Goal: Task Accomplishment & Management: Manage account settings

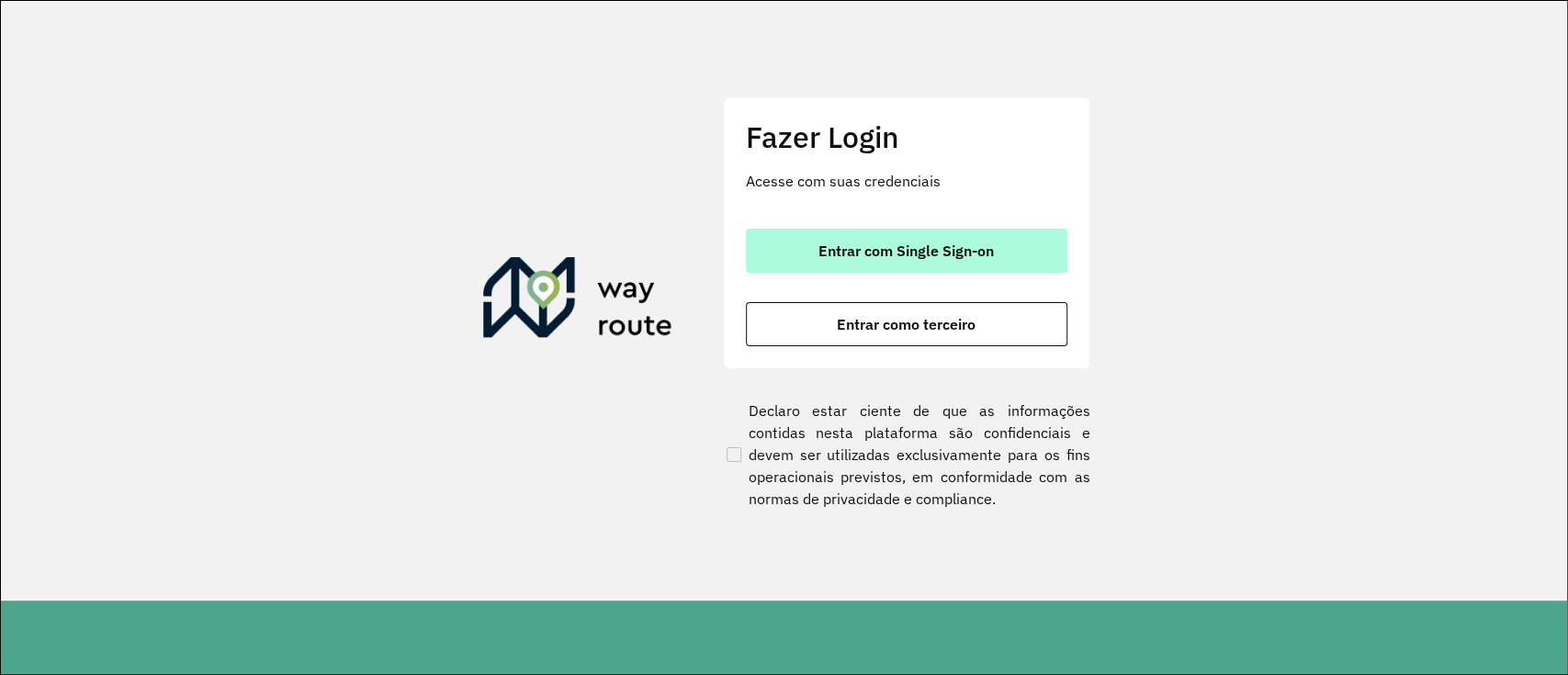
click at [830, 266] on button "Entrar com Single Sign-on" at bounding box center [906, 250] width 322 height 44
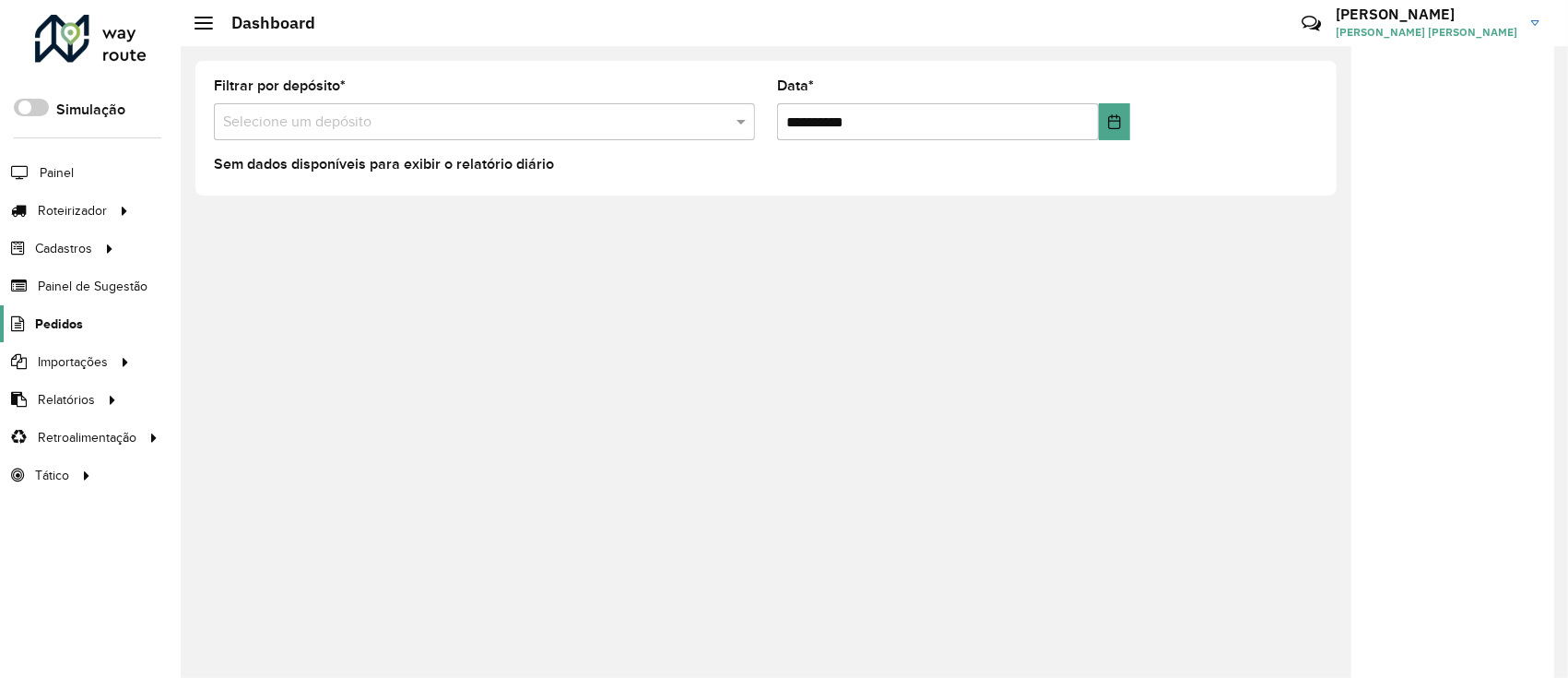
click at [64, 320] on span "Pedidos" at bounding box center [59, 324] width 48 height 20
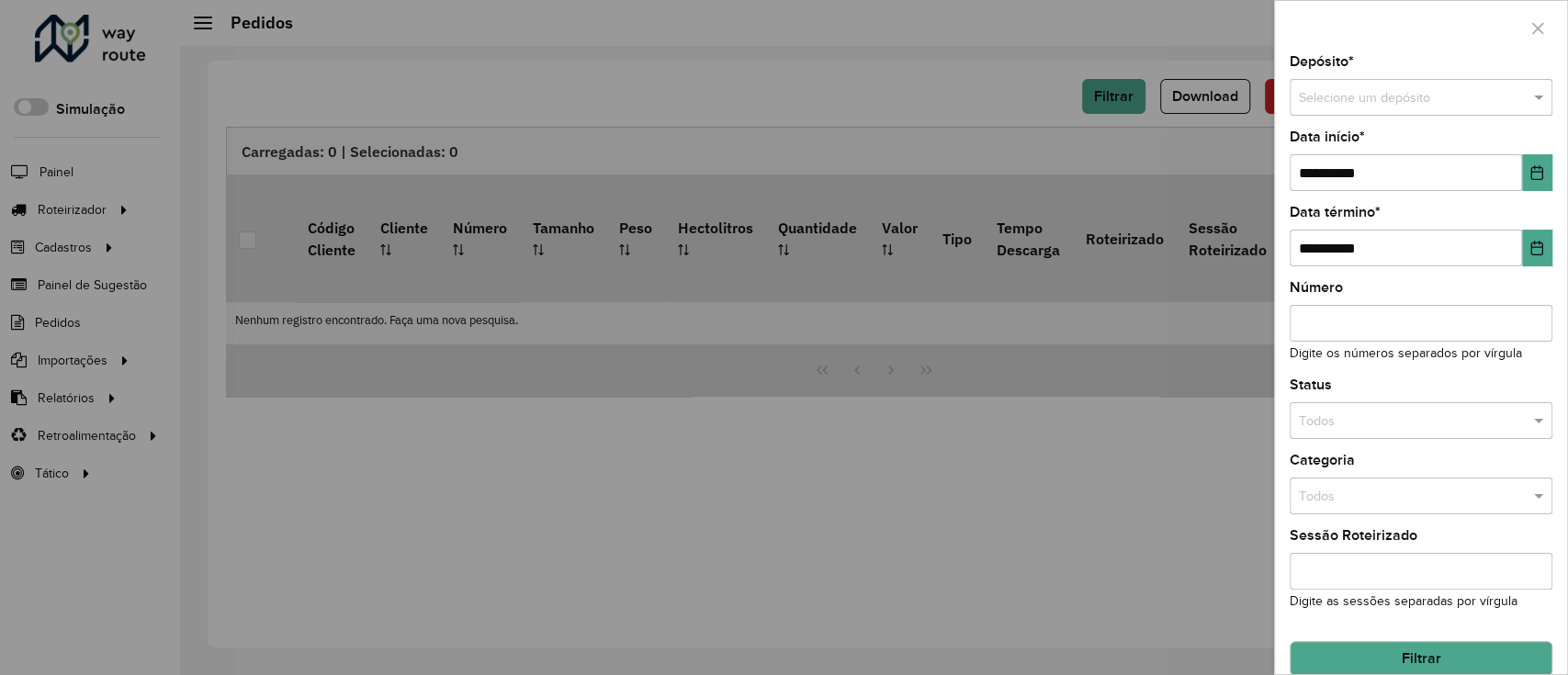
click at [1333, 95] on input "text" at bounding box center [1403, 98] width 207 height 21
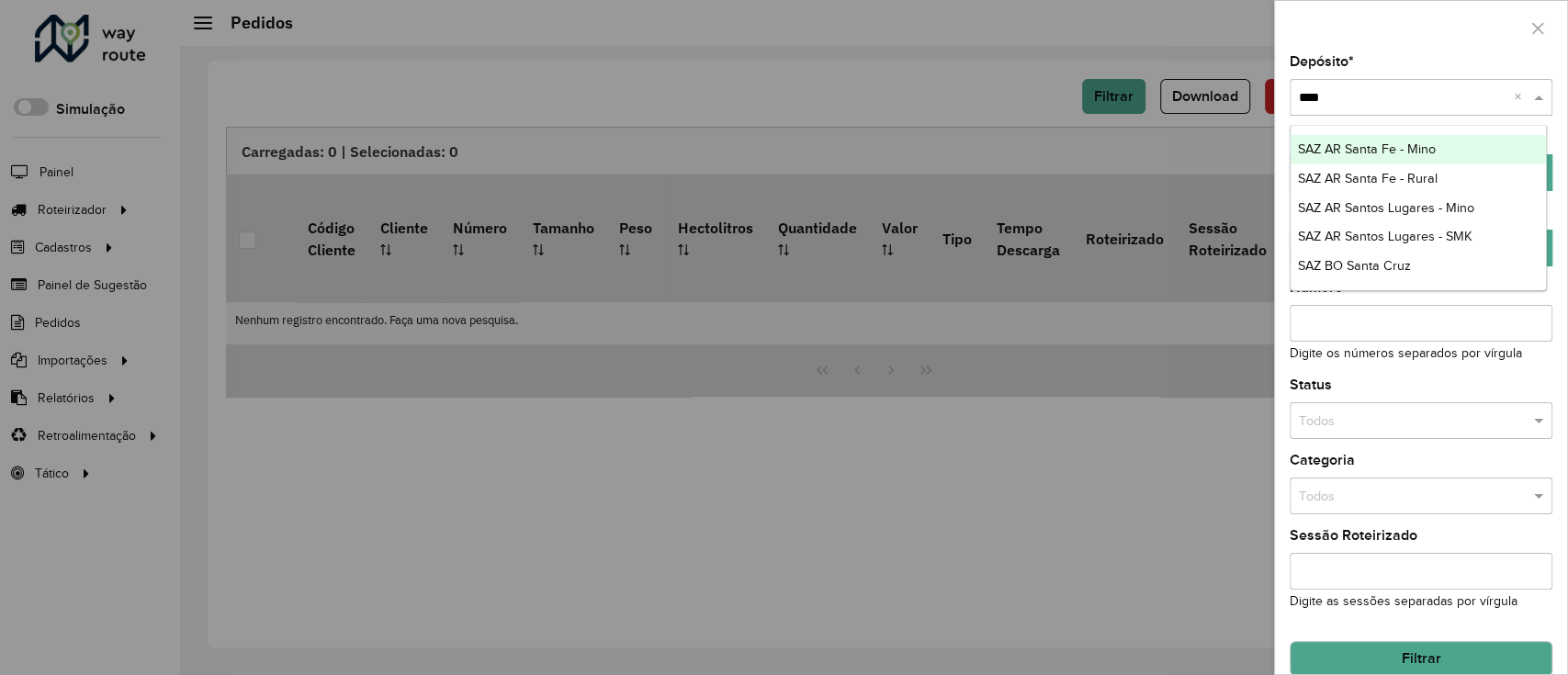
type input "*****"
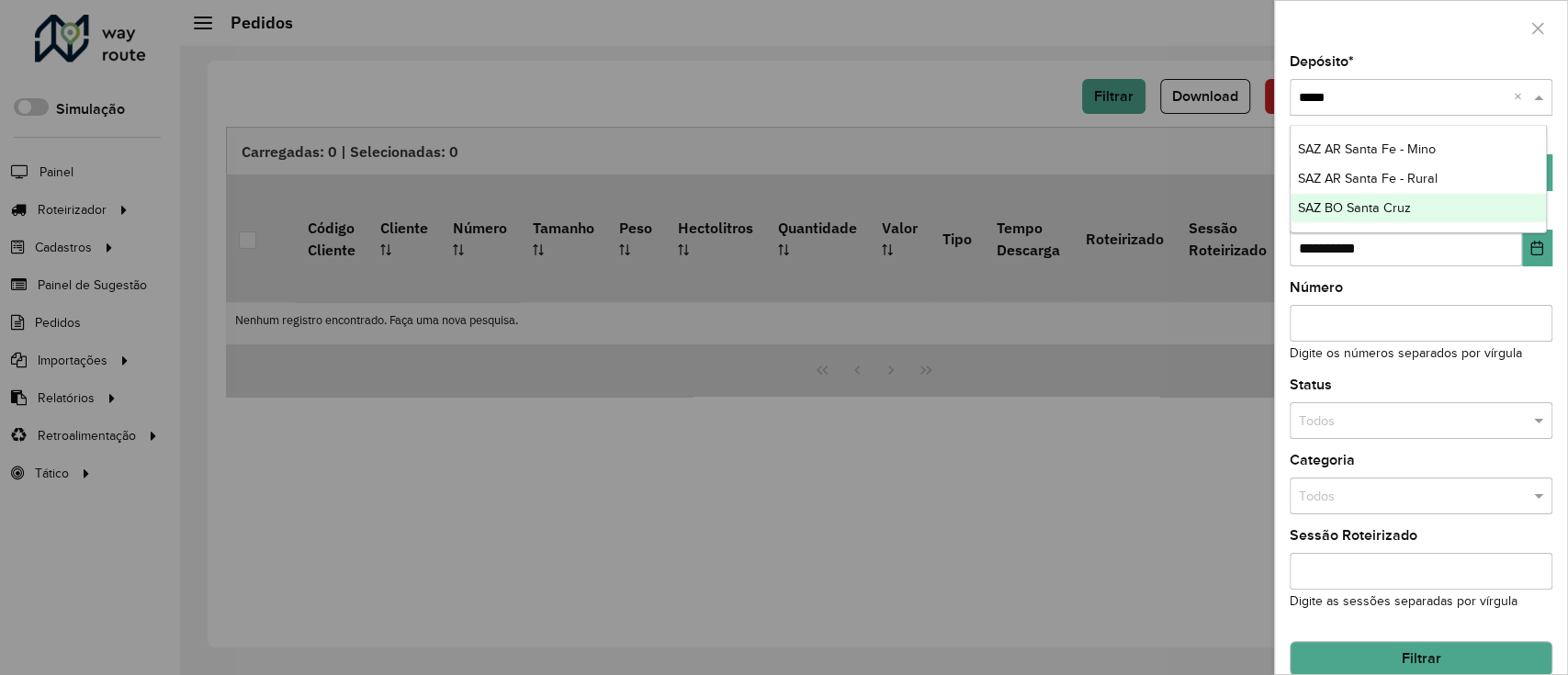
click at [1429, 199] on div "SAZ BO Santa Cruz" at bounding box center [1418, 208] width 256 height 29
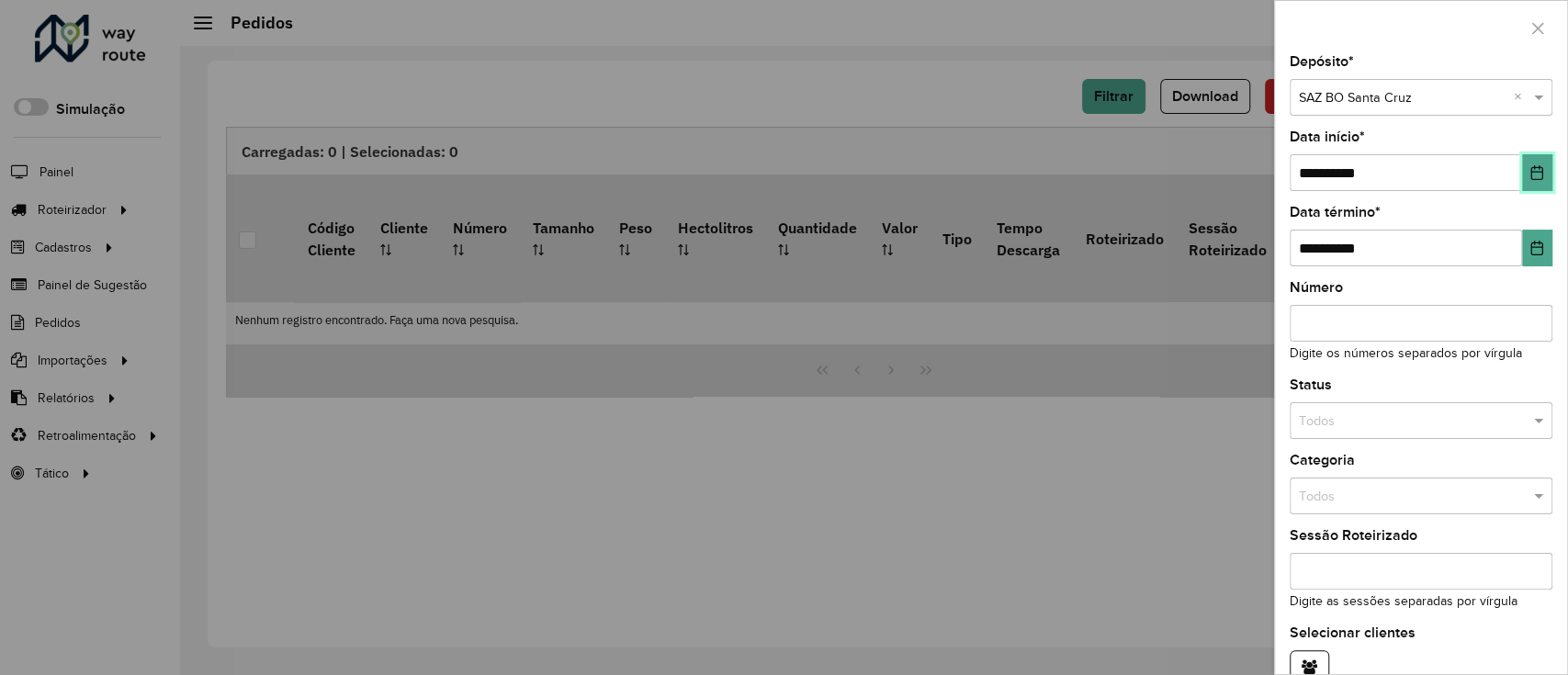
click at [1523, 166] on button "Choose Date" at bounding box center [1537, 173] width 30 height 37
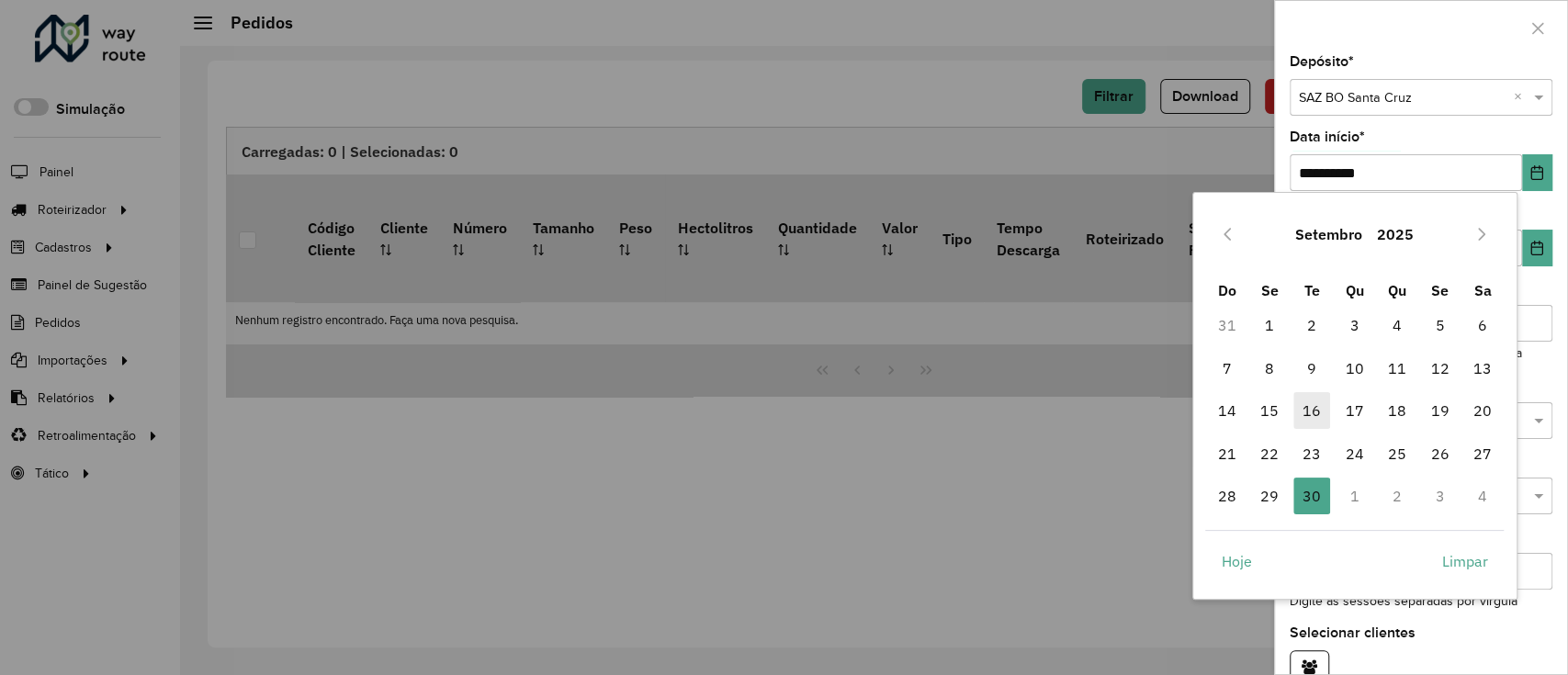
click at [1307, 415] on span "16" at bounding box center [1312, 410] width 37 height 37
type input "**********"
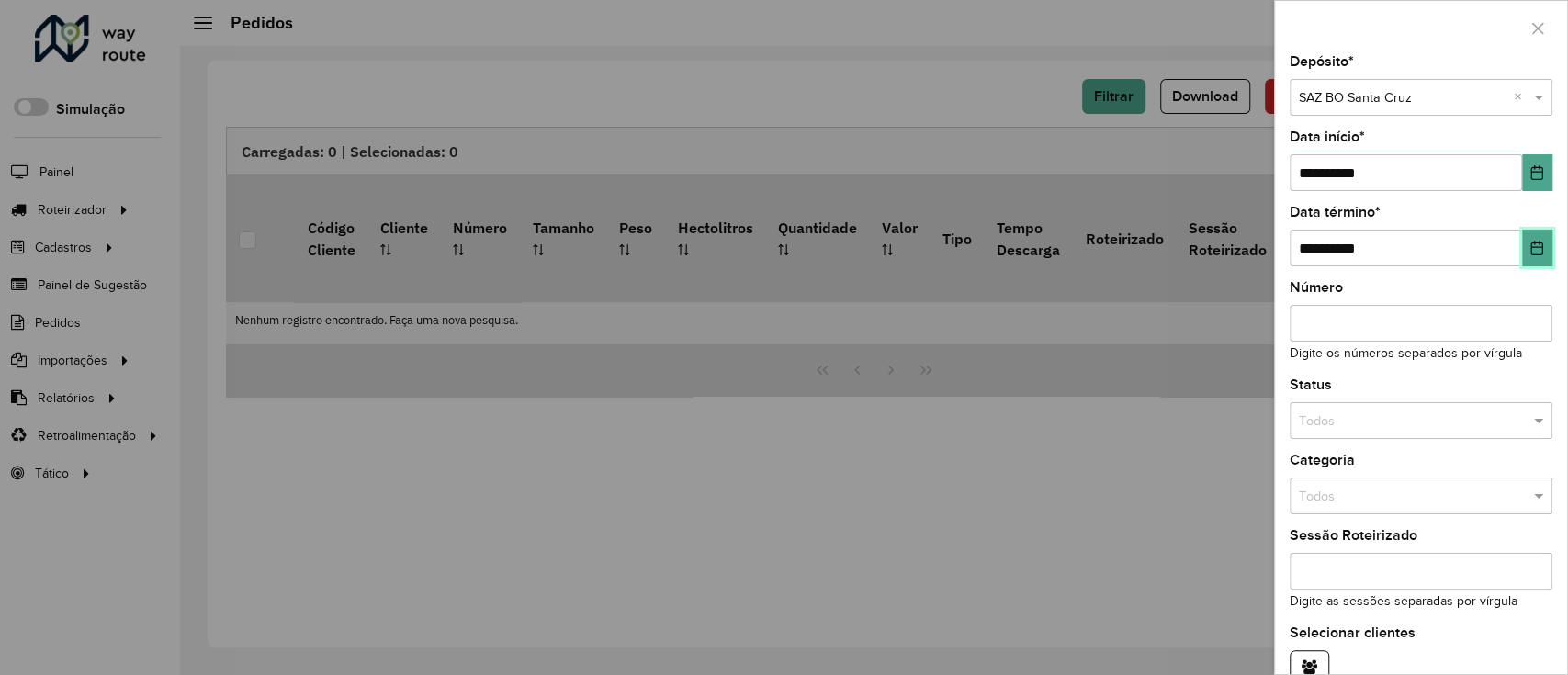
click at [1530, 253] on icon "Choose Date" at bounding box center [1536, 247] width 15 height 15
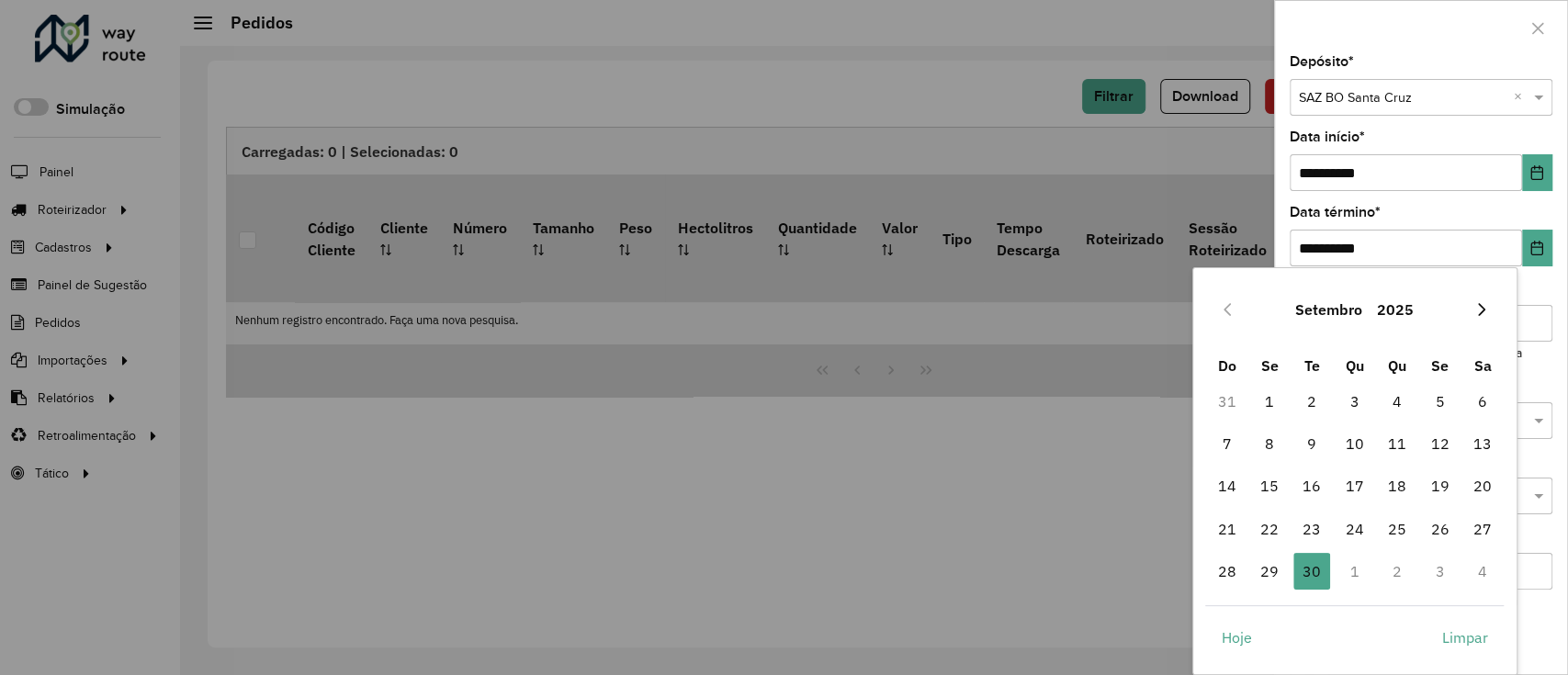
click at [1481, 302] on icon "Next Month" at bounding box center [1481, 309] width 15 height 15
click at [1312, 444] on span "7" at bounding box center [1312, 443] width 37 height 37
type input "**********"
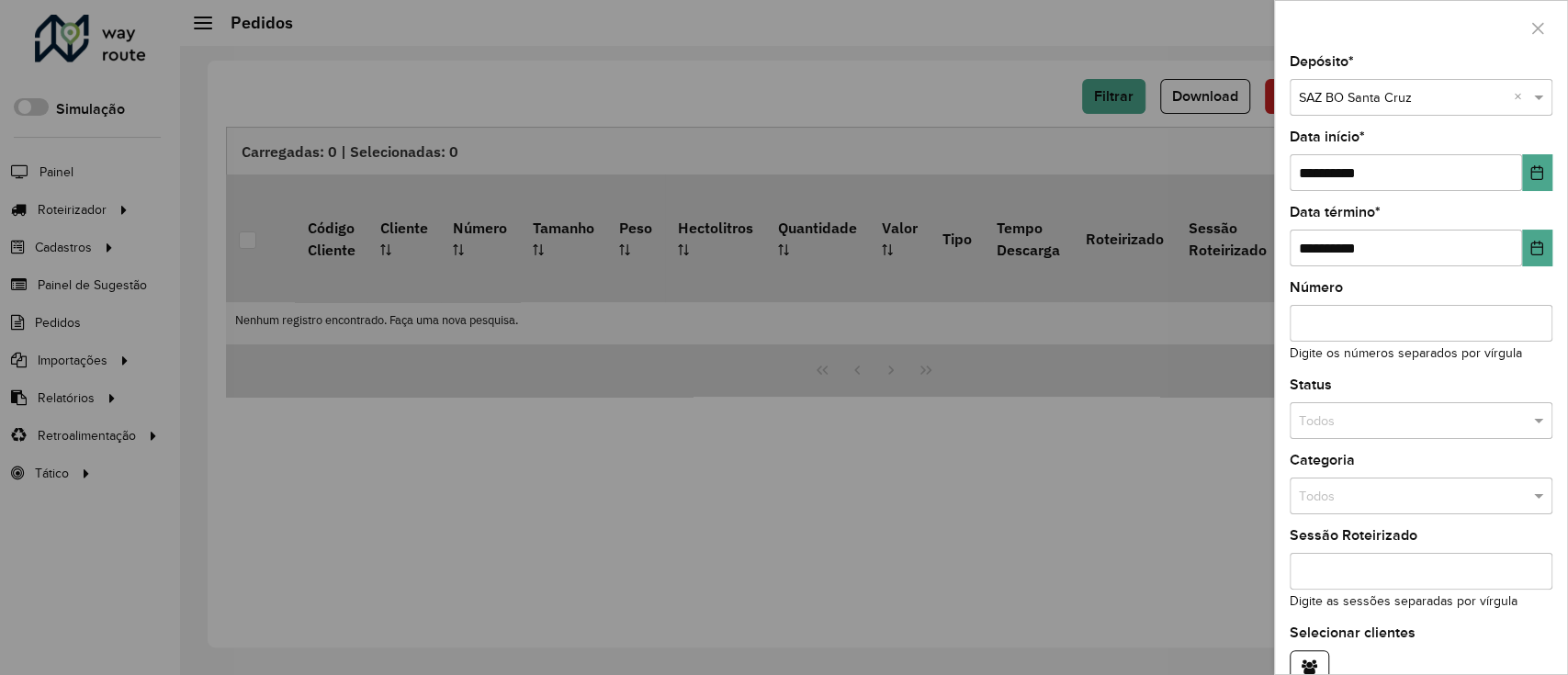
click at [1333, 425] on input "text" at bounding box center [1403, 421] width 207 height 21
click at [1360, 493] on div "Não roteirizado" at bounding box center [1418, 502] width 256 height 29
click at [1367, 376] on div "**********" at bounding box center [1420, 363] width 292 height 618
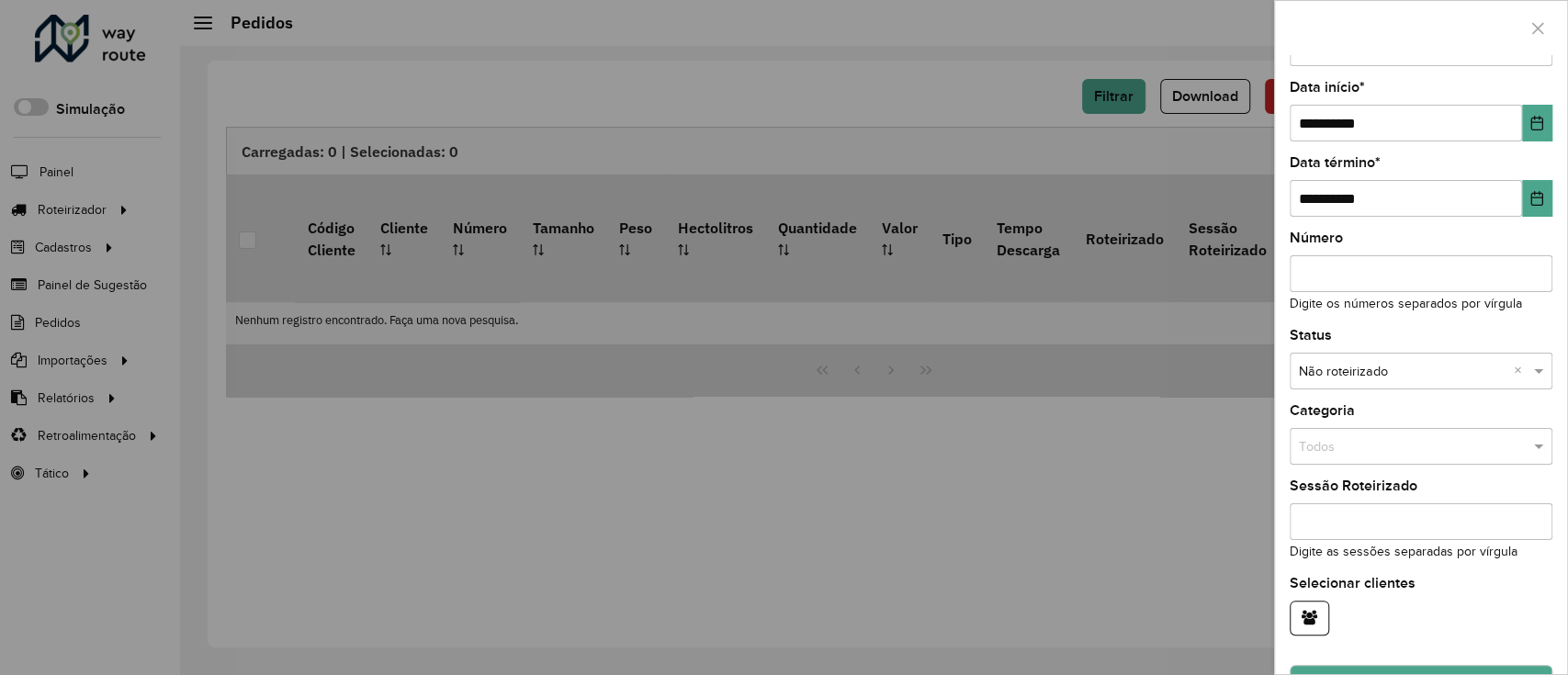
scroll to position [99, 0]
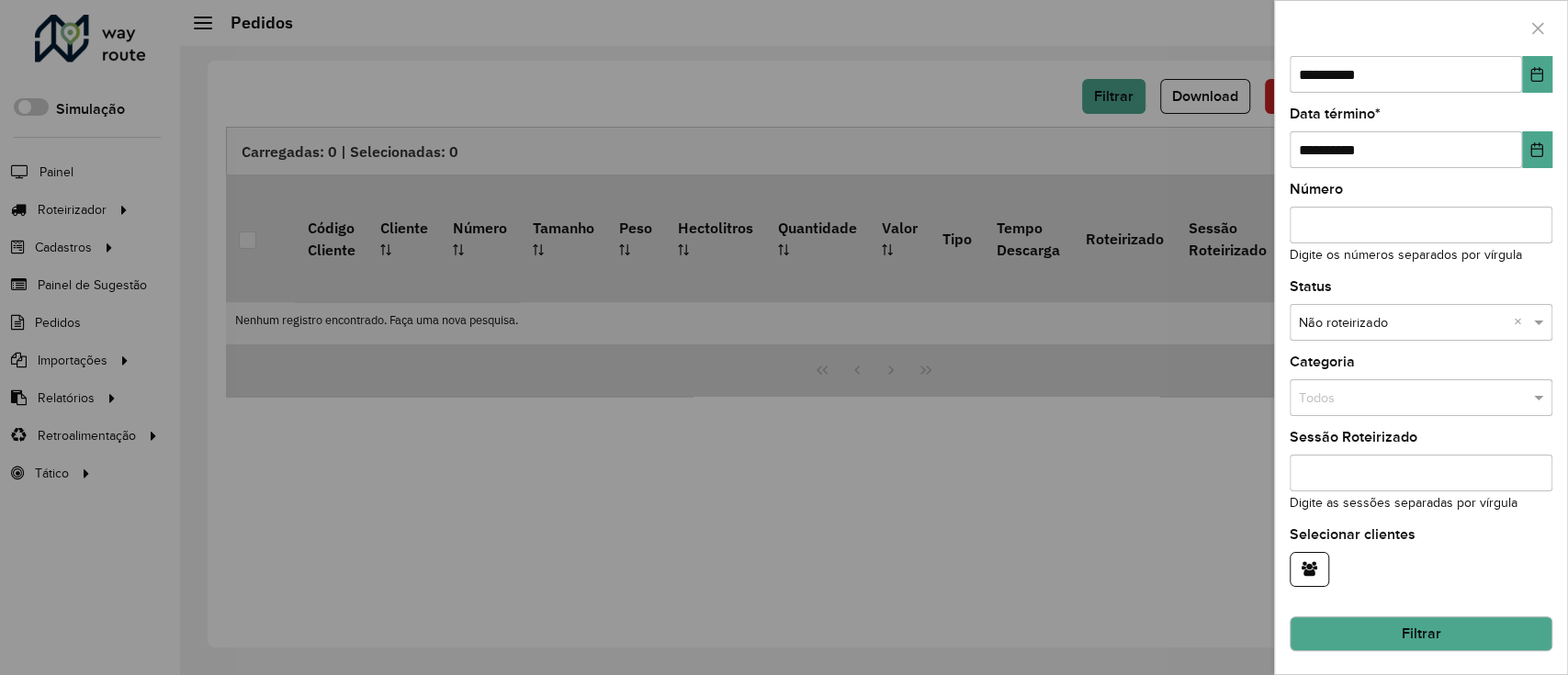
click at [1410, 620] on button "Filtrar" at bounding box center [1420, 633] width 263 height 35
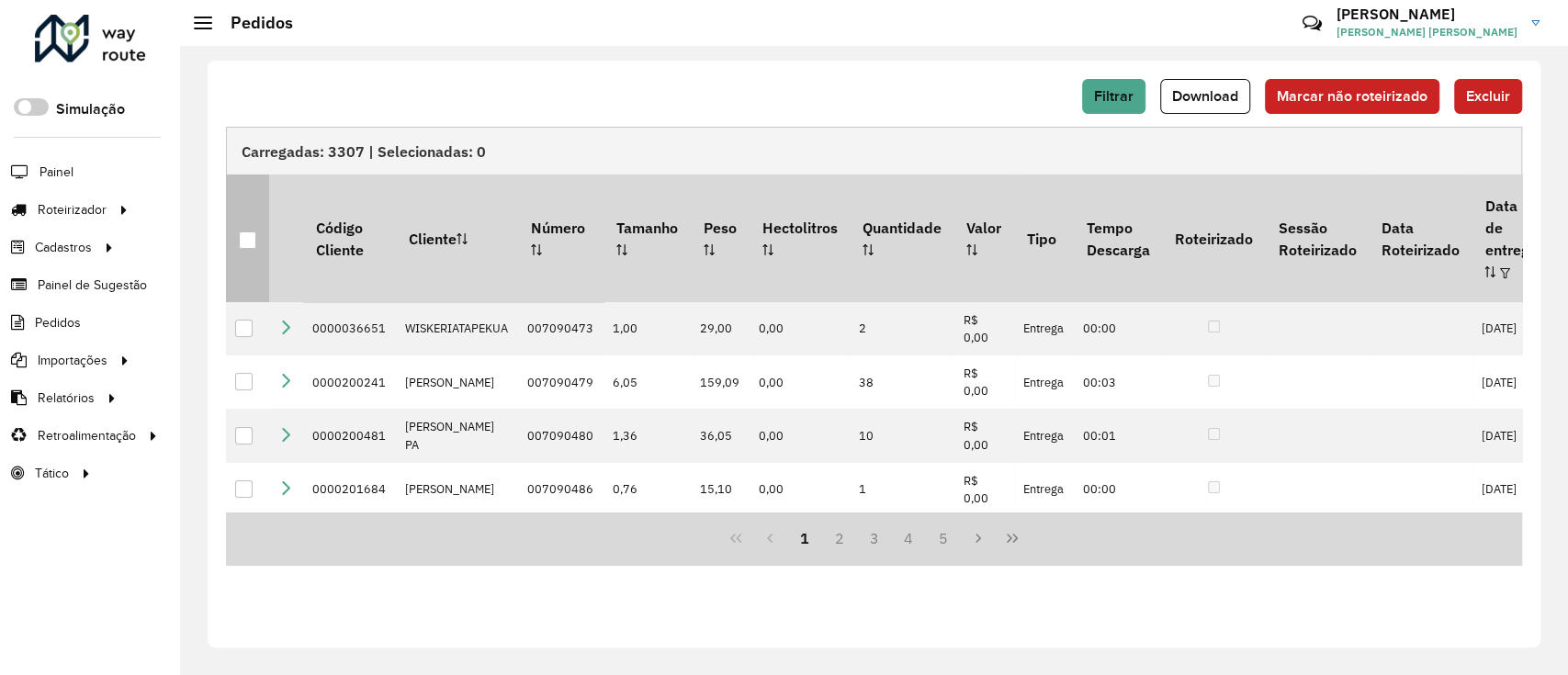
click at [250, 232] on div at bounding box center [247, 240] width 18 height 18
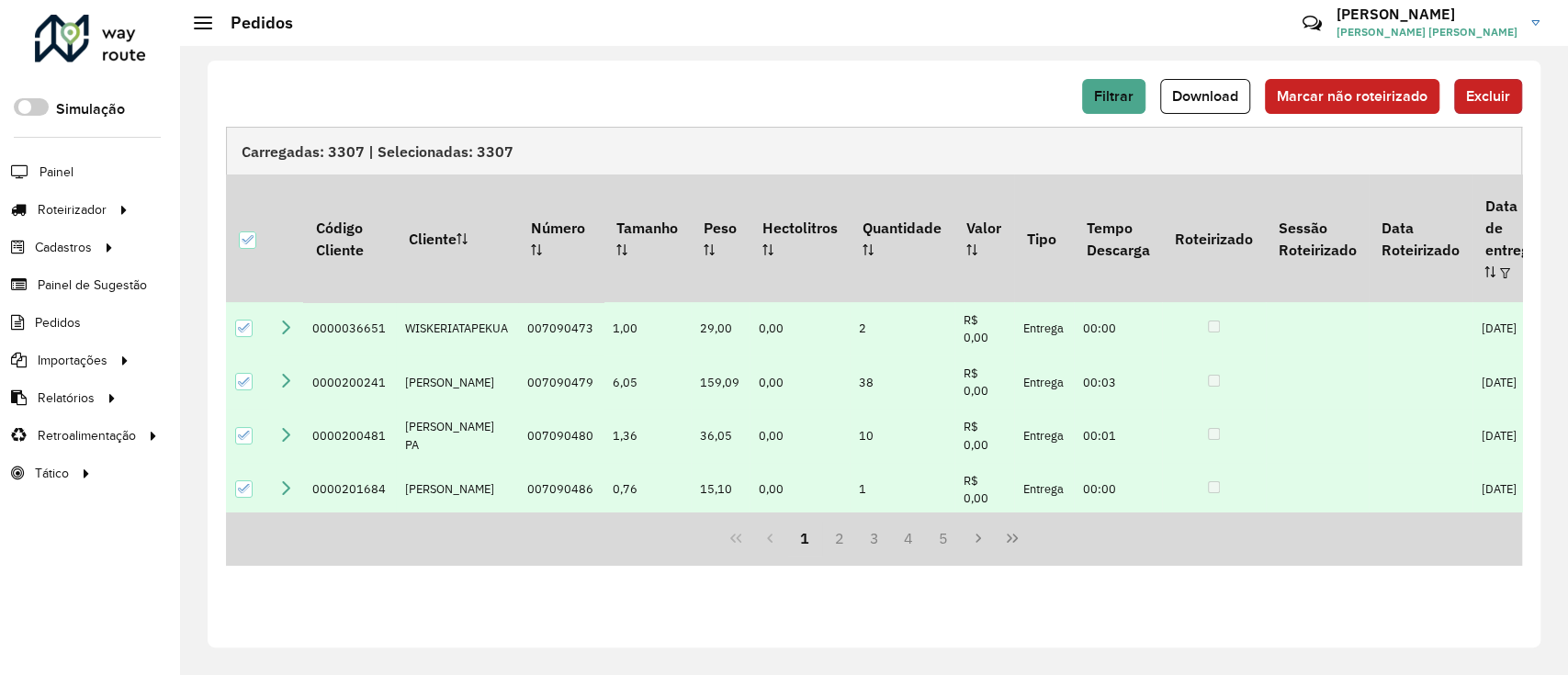
click at [1490, 91] on span "Excluir" at bounding box center [1488, 96] width 44 height 16
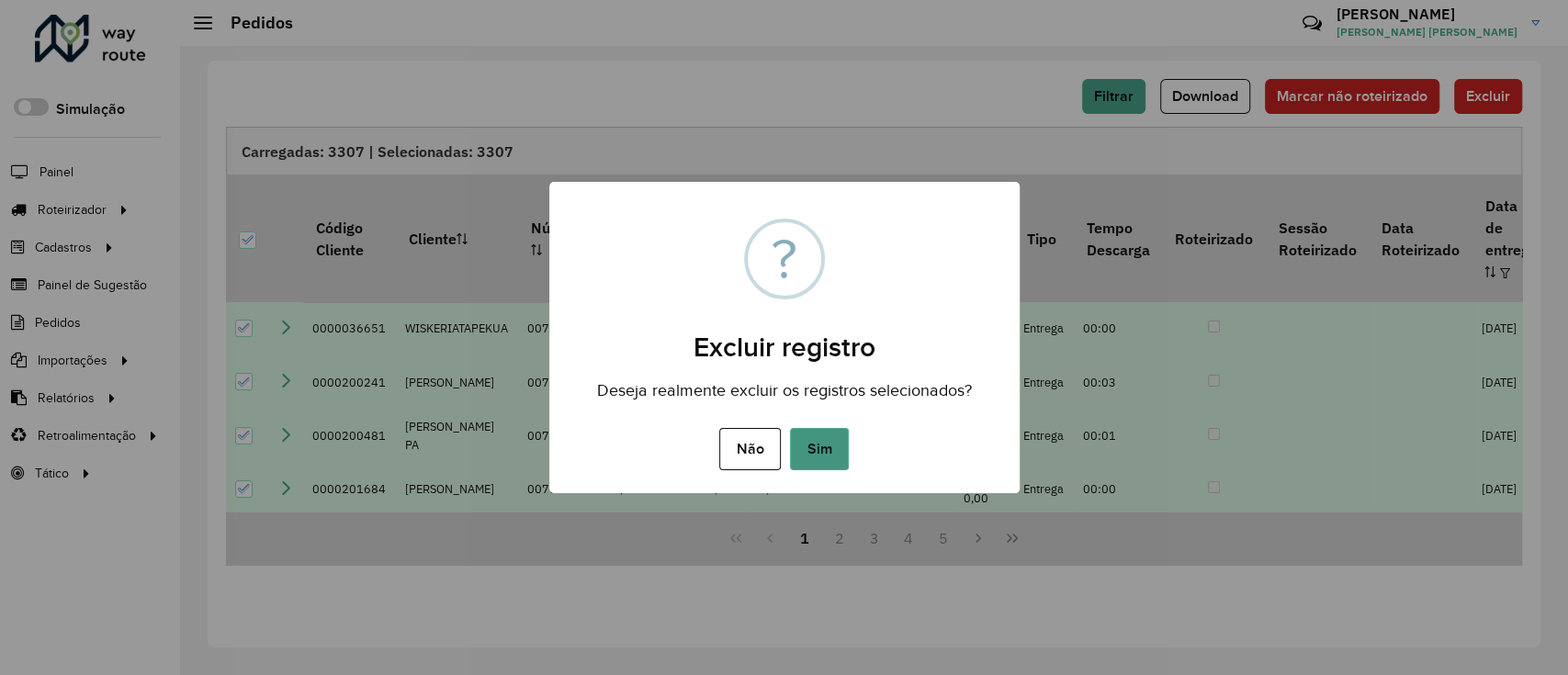
click at [829, 444] on button "Sim" at bounding box center [819, 448] width 59 height 42
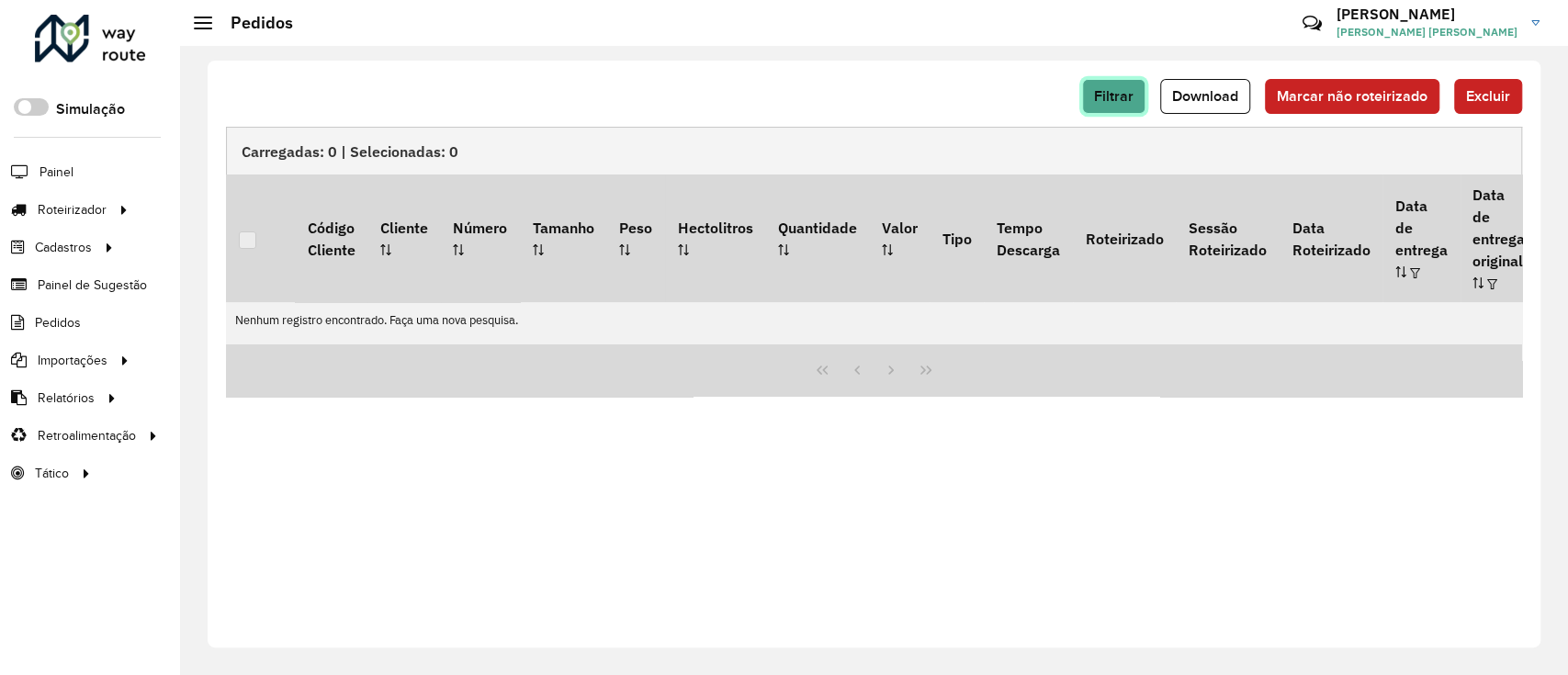
click at [1103, 95] on span "Filtrar" at bounding box center [1113, 96] width 39 height 16
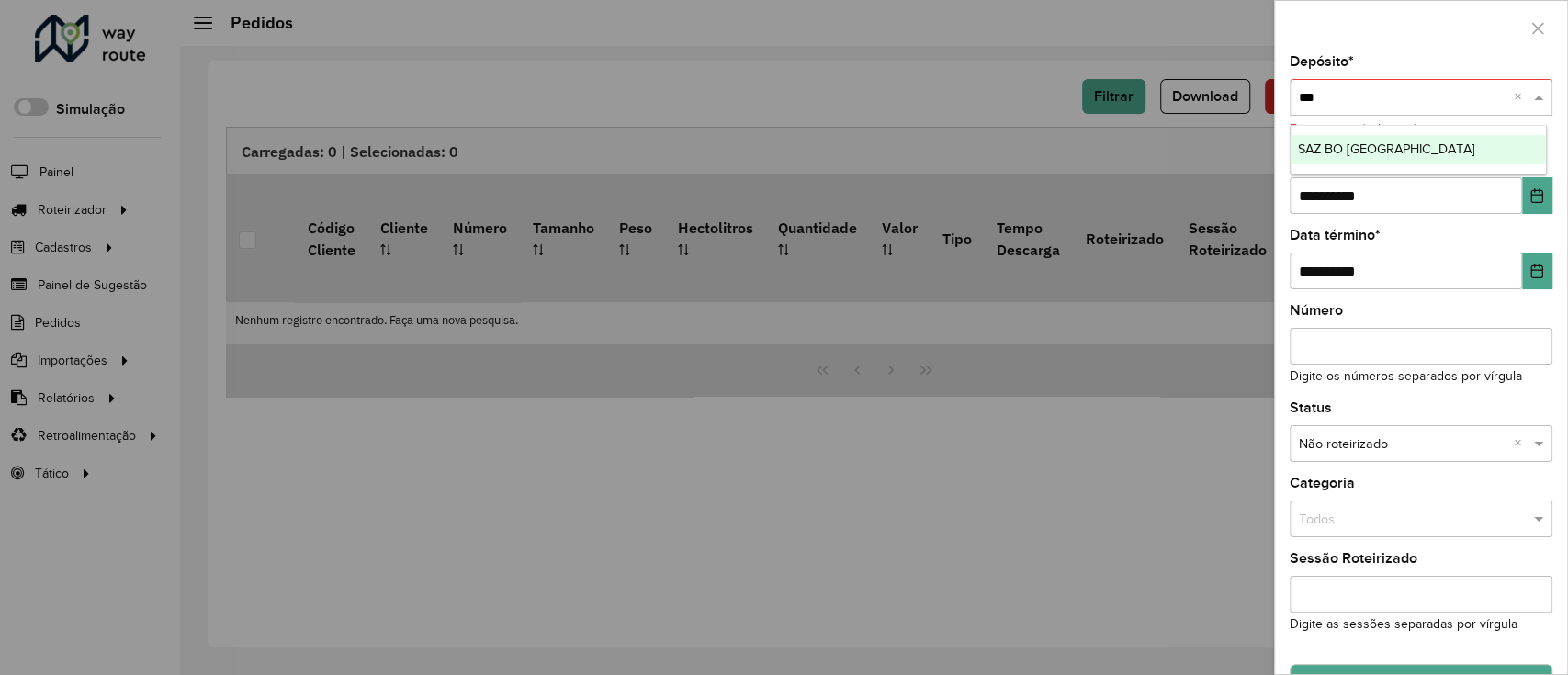
type input "****"
click at [1490, 137] on div "SAZ BO Cochabamba" at bounding box center [1418, 149] width 256 height 29
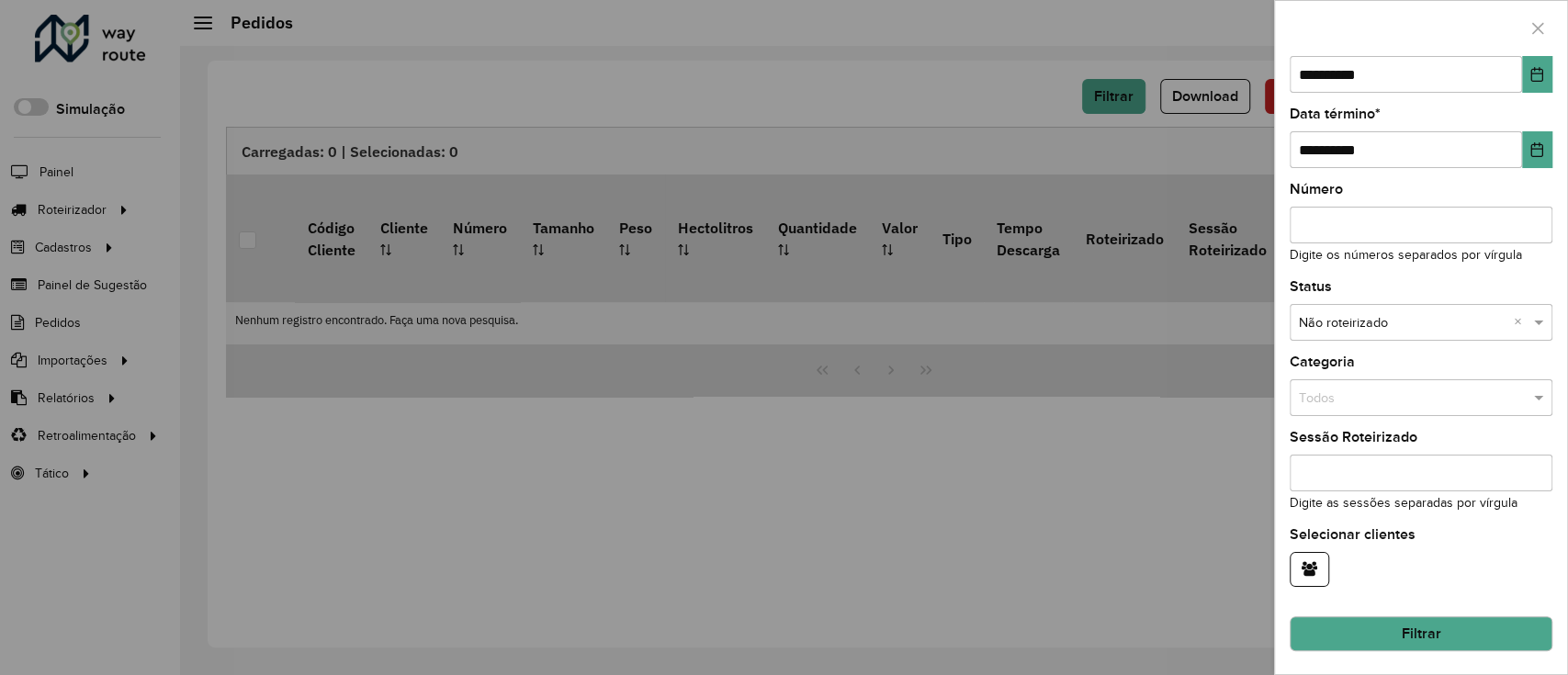
click at [1478, 628] on button "Filtrar" at bounding box center [1420, 633] width 263 height 35
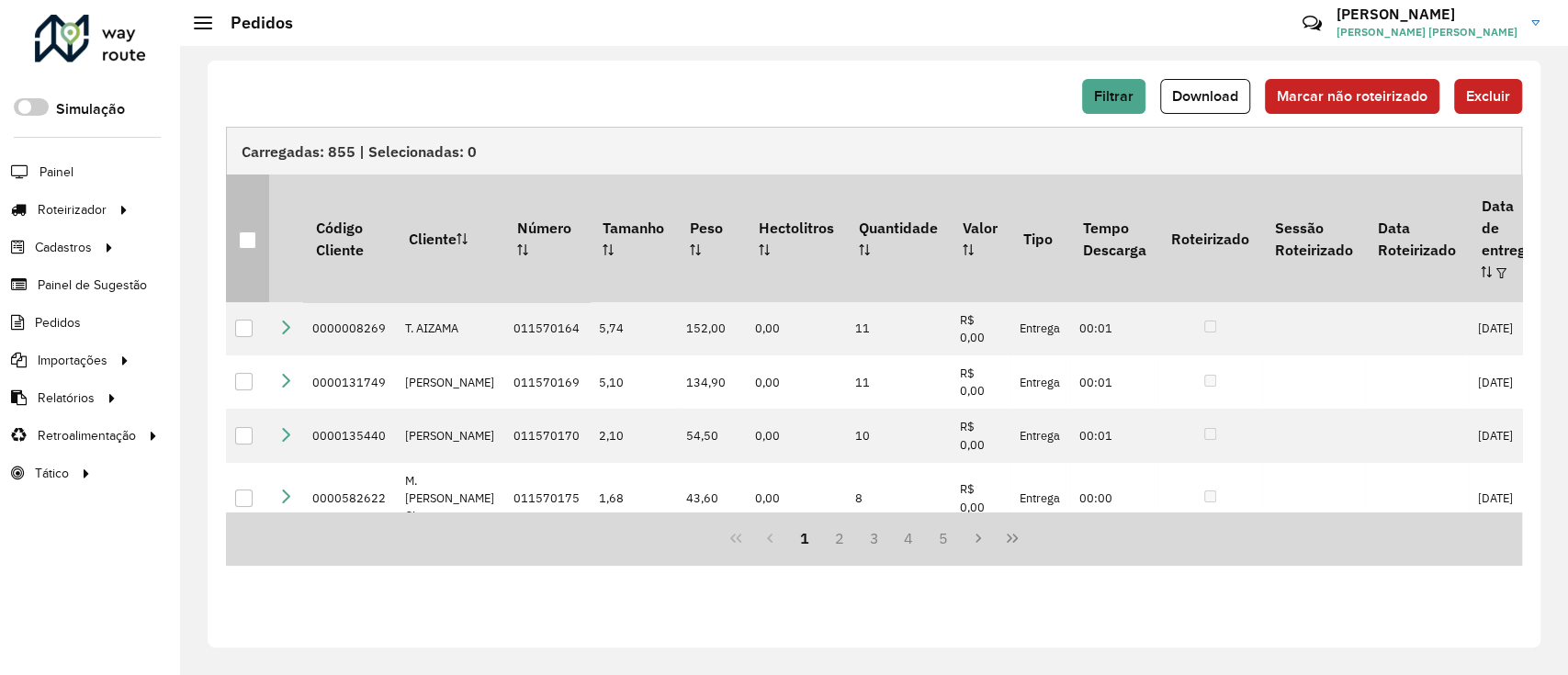
click at [261, 238] on th at bounding box center [247, 238] width 43 height 127
click at [250, 232] on div at bounding box center [247, 240] width 18 height 18
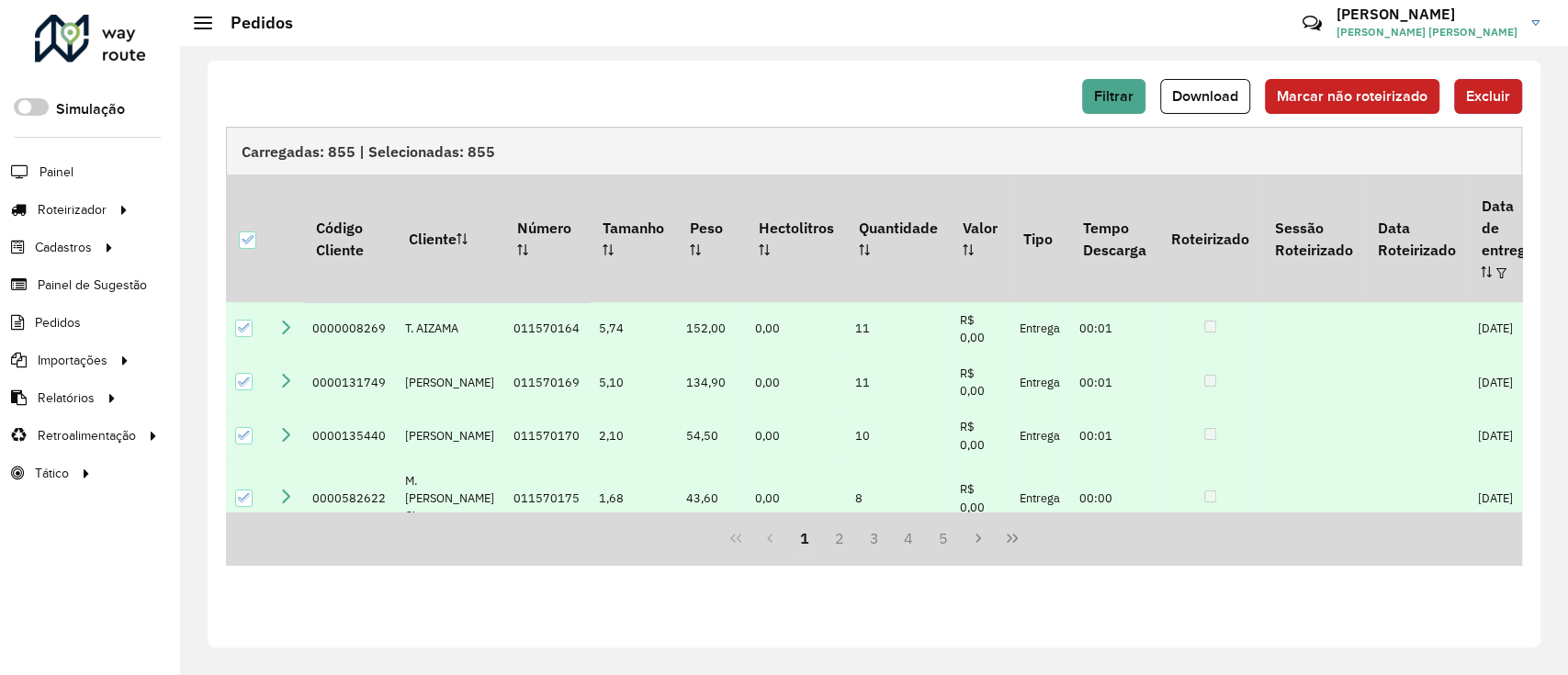
click at [1495, 92] on span "Excluir" at bounding box center [1488, 96] width 44 height 16
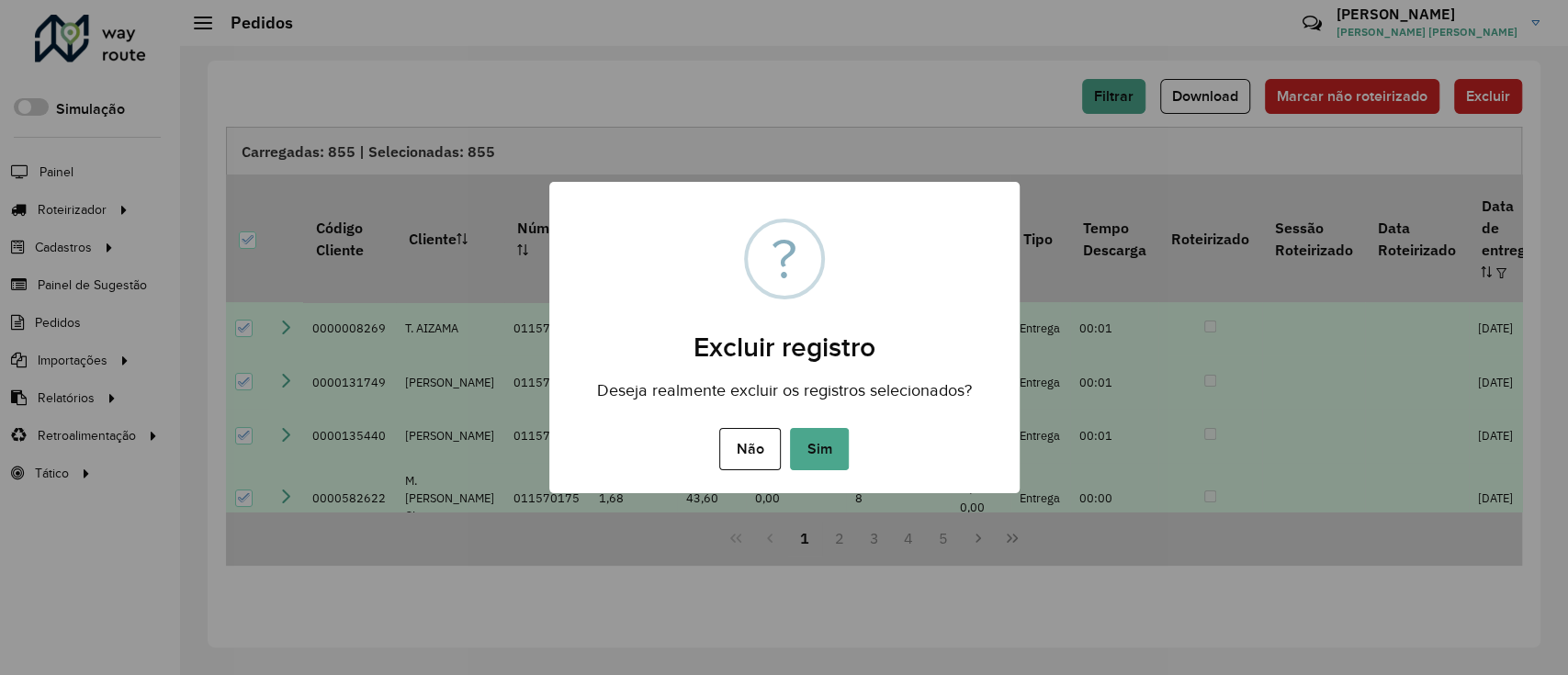
click at [829, 441] on button "Sim" at bounding box center [819, 448] width 59 height 42
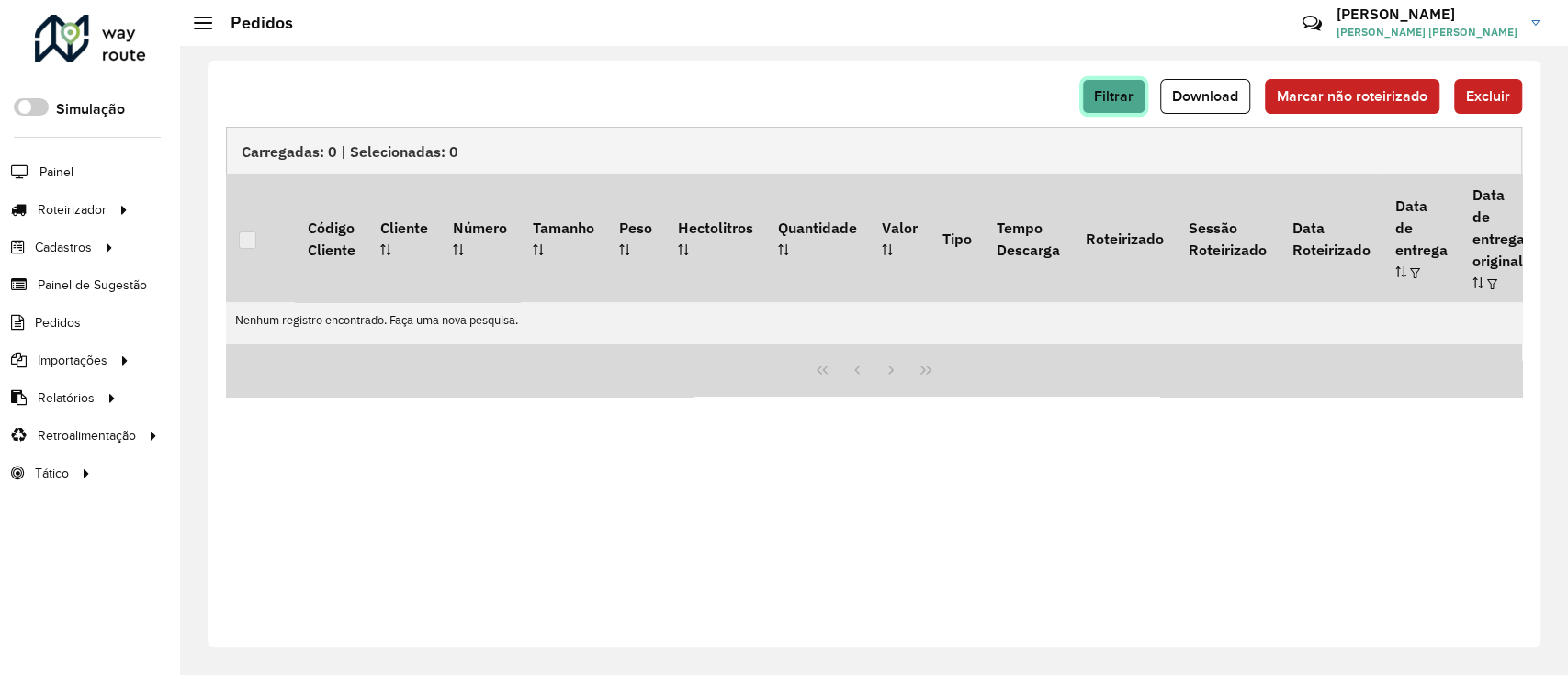
click at [1117, 109] on button "Filtrar" at bounding box center [1113, 97] width 64 height 35
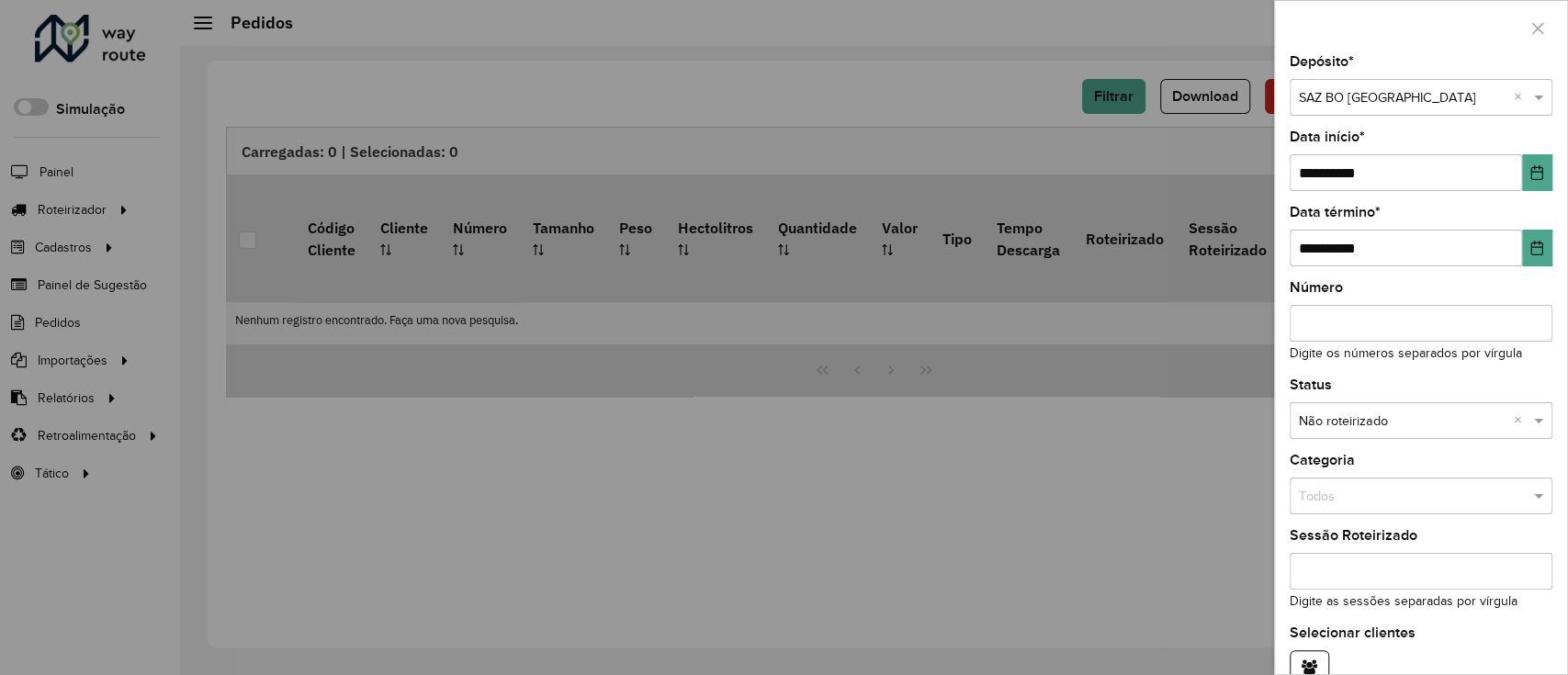
click at [1113, 127] on div at bounding box center [784, 337] width 1568 height 675
